Goal: Transaction & Acquisition: Download file/media

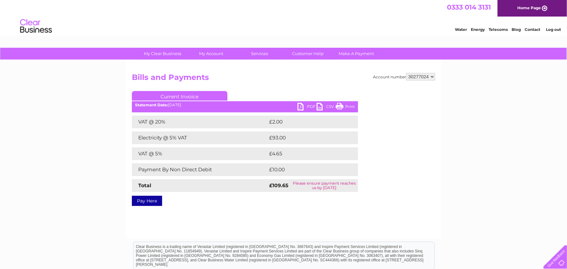
click at [433, 76] on select "998087 30277024" at bounding box center [420, 77] width 29 height 8
select select "998087"
click at [406, 73] on select "998087 30277024" at bounding box center [420, 77] width 29 height 8
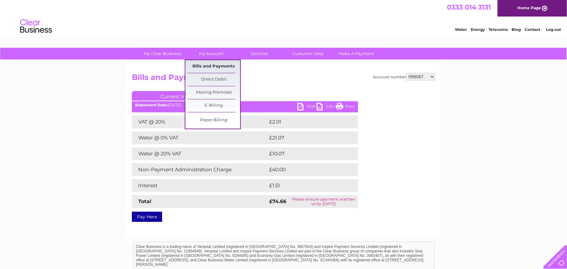
click at [204, 66] on link "Bills and Payments" at bounding box center [214, 66] width 53 height 13
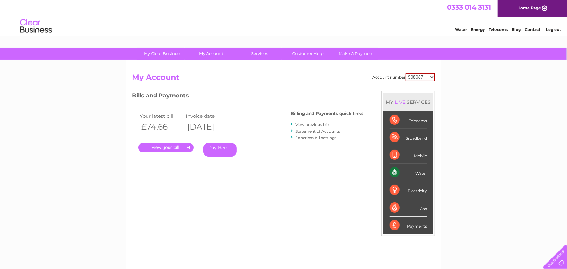
click at [168, 145] on link "." at bounding box center [165, 147] width 55 height 9
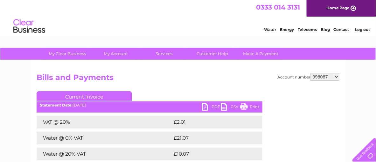
click at [207, 104] on link "PDF" at bounding box center [211, 107] width 19 height 9
click at [207, 79] on h2 "Bills and Payments" at bounding box center [188, 79] width 303 height 12
click at [362, 28] on link "Log out" at bounding box center [362, 29] width 15 height 5
